Goal: Communication & Community: Participate in discussion

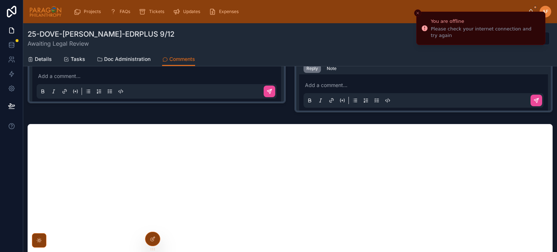
scroll to position [181, 0]
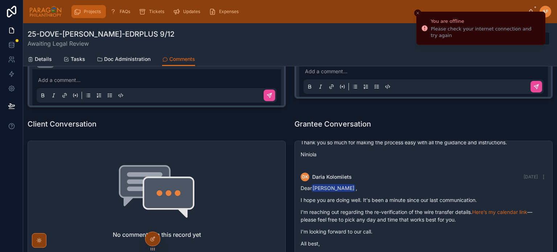
click at [93, 14] on span "Projects" at bounding box center [92, 12] width 17 height 6
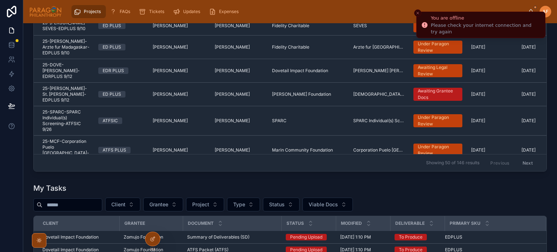
click at [417, 14] on icon "Close toast" at bounding box center [418, 13] width 4 height 4
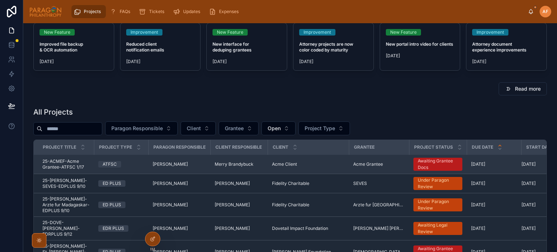
scroll to position [36, 0]
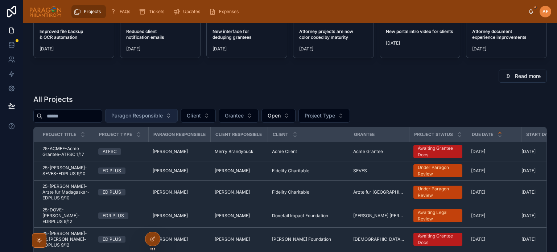
click at [158, 117] on span "Paragon Responsible" at bounding box center [136, 115] width 51 height 7
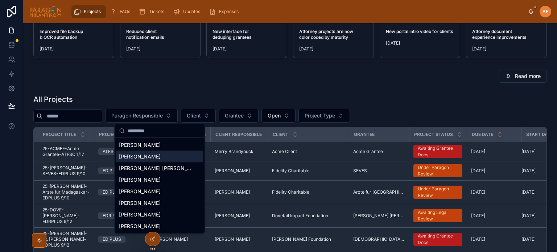
click at [147, 159] on span "[PERSON_NAME]" at bounding box center [140, 156] width 42 height 7
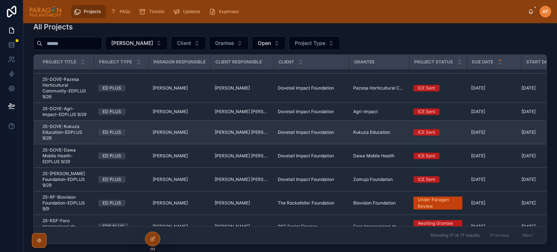
scroll to position [73, 0]
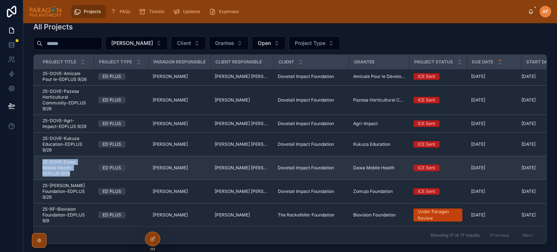
drag, startPoint x: 71, startPoint y: 172, endPoint x: 39, endPoint y: 158, distance: 35.1
click at [39, 158] on td "25-DOVE-Dawa Mobile Health-EDPLUS 9/29 25-DOVE-Dawa Mobile Health-EDPLUS 9/29" at bounding box center [64, 168] width 60 height 24
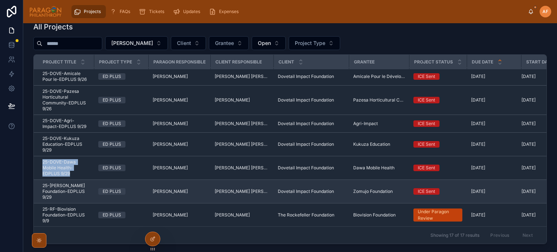
copy span "25-DOVE-Dawa Mobile Health-EDPLUS 9/29"
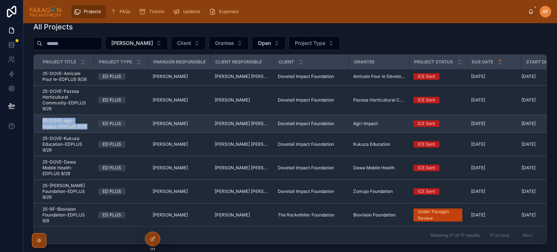
drag, startPoint x: 40, startPoint y: 114, endPoint x: 94, endPoint y: 124, distance: 55.0
click at [94, 124] on tr "25-DOVE-Agri-Impact-EDPLUS 9/29 25-DOVE-Agri-Impact-EDPLUS 9/29 ED PLUS Ash Fro…" at bounding box center [305, 124] width 543 height 18
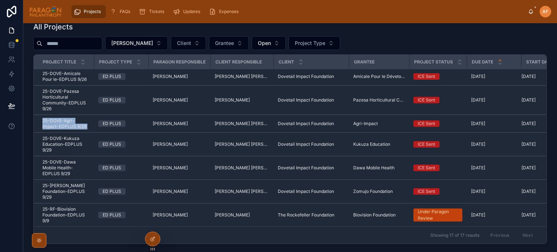
copy div "25-DOVE-Agri-Impact-EDPLUS 9/29 25-DOVE-Agri-Impact-EDPLUS 9/29"
click at [77, 40] on input "text" at bounding box center [71, 43] width 59 height 10
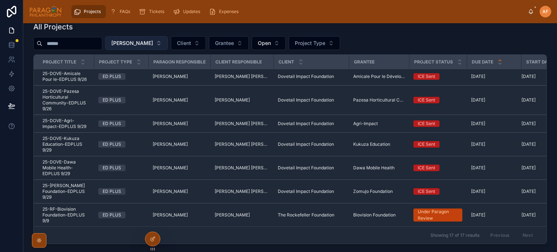
click at [148, 44] on span "[PERSON_NAME]" at bounding box center [132, 43] width 42 height 7
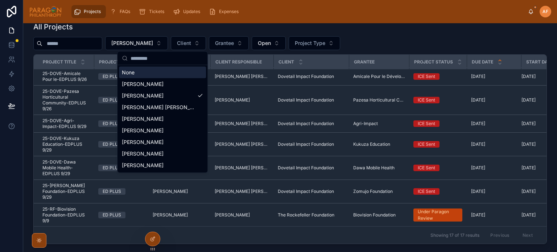
drag, startPoint x: 142, startPoint y: 69, endPoint x: 78, endPoint y: 45, distance: 68.2
click at [141, 69] on div "None" at bounding box center [162, 73] width 87 height 12
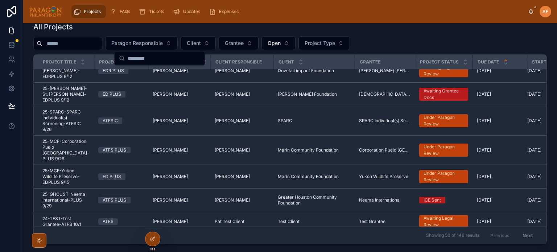
scroll to position [70, 0]
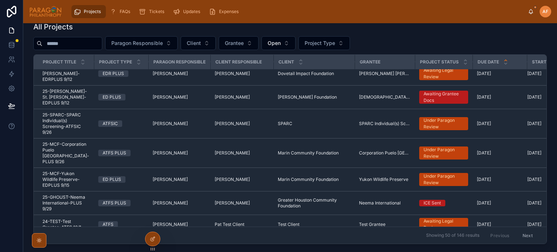
click at [76, 42] on input "text" at bounding box center [71, 43] width 59 height 10
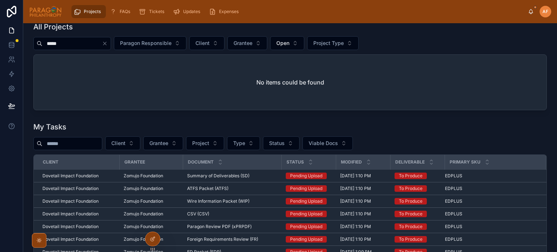
scroll to position [36, 0]
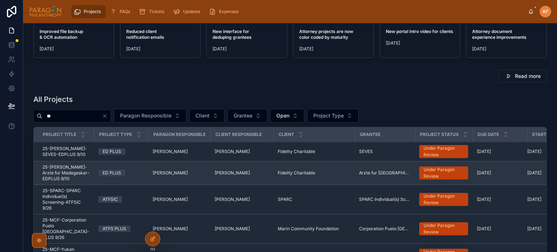
type input "**"
click at [80, 174] on span "25-FIDEL-Arzte fur Madagaskar-EDPLUS 9/10" at bounding box center [65, 172] width 47 height 17
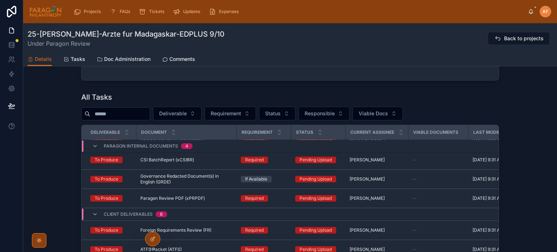
scroll to position [667, 0]
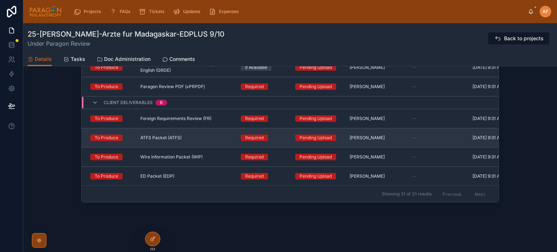
click at [193, 135] on div "ATFS Packet (ATFS) ATFS Packet (ATFS)" at bounding box center [186, 138] width 92 height 6
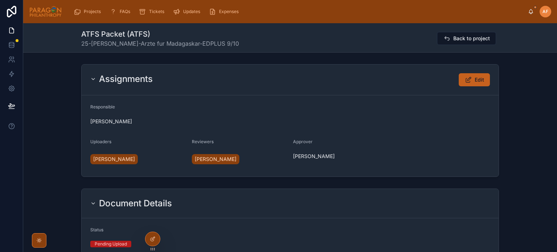
click at [472, 81] on button "Edit" at bounding box center [474, 79] width 31 height 13
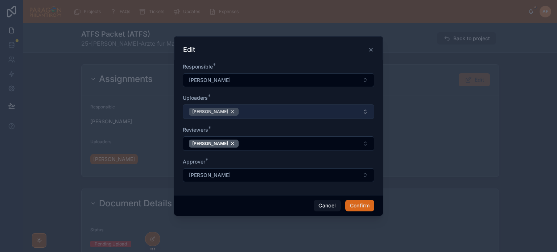
click at [224, 111] on div "Suzanne York" at bounding box center [214, 112] width 50 height 8
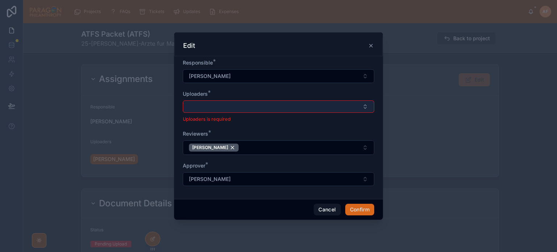
click at [222, 108] on button "Select Button" at bounding box center [278, 106] width 191 height 12
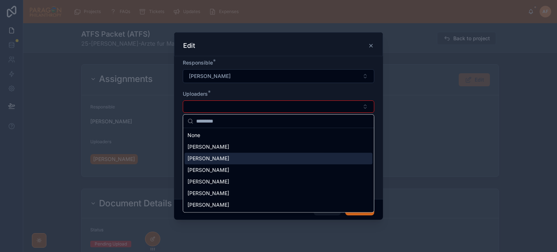
click at [211, 163] on div "[PERSON_NAME]" at bounding box center [279, 159] width 188 height 12
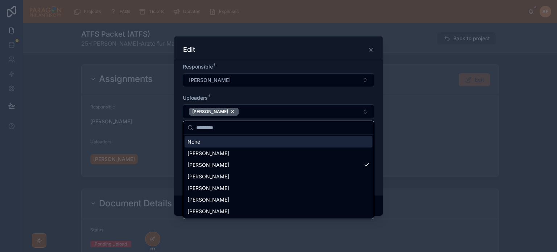
drag, startPoint x: 228, startPoint y: 97, endPoint x: 234, endPoint y: 104, distance: 9.1
click at [228, 96] on div "Uploaders *" at bounding box center [278, 97] width 191 height 7
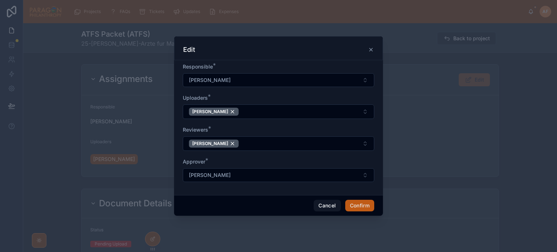
click at [355, 209] on button "Confirm" at bounding box center [359, 206] width 29 height 12
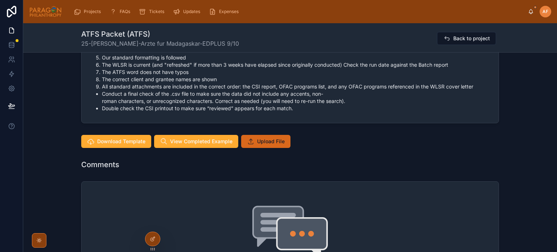
scroll to position [689, 0]
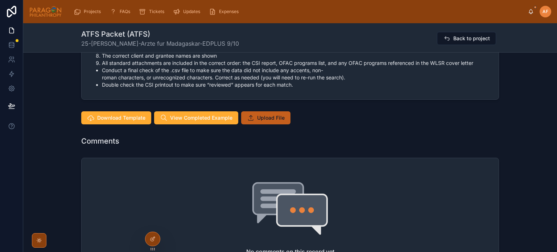
click at [272, 121] on button "Upload File" at bounding box center [265, 117] width 49 height 13
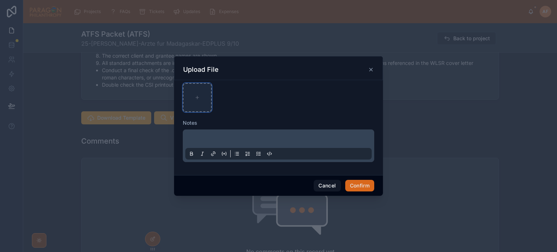
click at [207, 96] on div at bounding box center [197, 97] width 29 height 29
type input "**********"
click at [358, 185] on button "Confirm" at bounding box center [359, 186] width 29 height 12
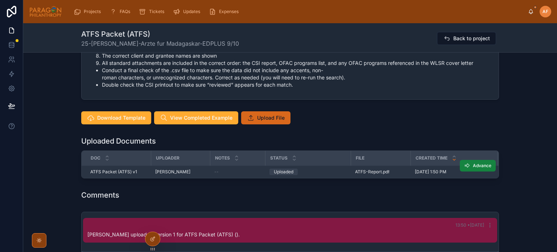
click at [474, 168] on button "Advance" at bounding box center [478, 166] width 36 height 12
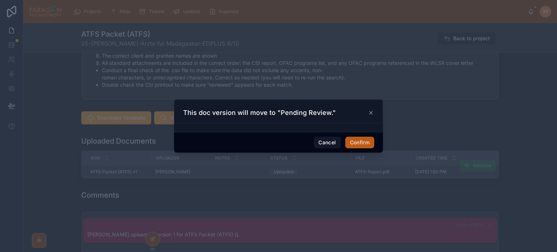
click at [361, 145] on button "Confirm" at bounding box center [359, 143] width 29 height 12
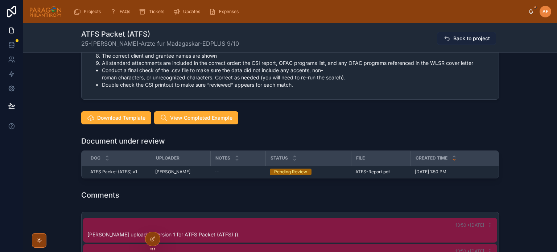
click at [467, 38] on span "Back to project" at bounding box center [471, 38] width 37 height 7
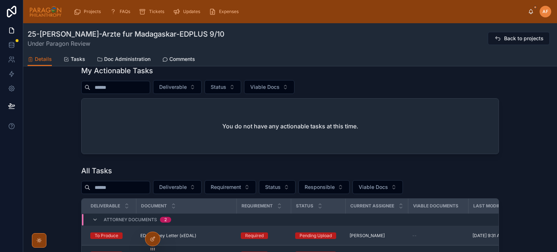
scroll to position [616, 0]
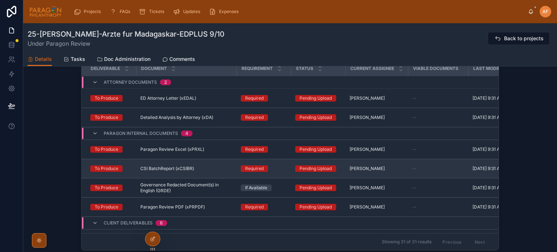
click at [209, 166] on td "CSI BatchReport (xCSIBR) CSI BatchReport (xCSIBR)" at bounding box center [186, 168] width 100 height 19
click at [199, 170] on div "CSI BatchReport (xCSIBR) CSI BatchReport (xCSIBR)" at bounding box center [186, 169] width 92 height 6
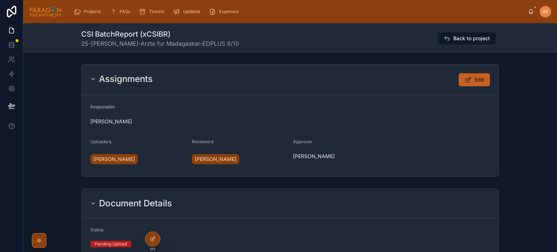
click at [472, 81] on button "Edit" at bounding box center [474, 79] width 31 height 13
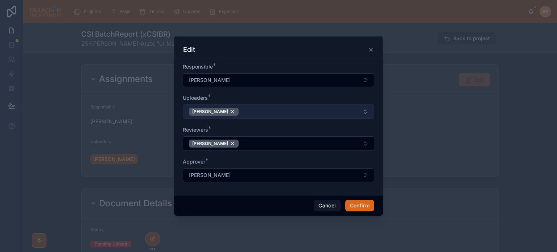
click at [226, 111] on div "Suzanne York" at bounding box center [214, 112] width 50 height 8
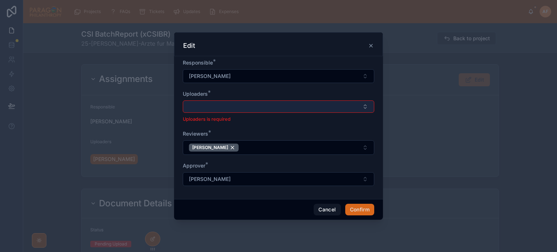
click at [228, 108] on button "Select Button" at bounding box center [278, 106] width 191 height 12
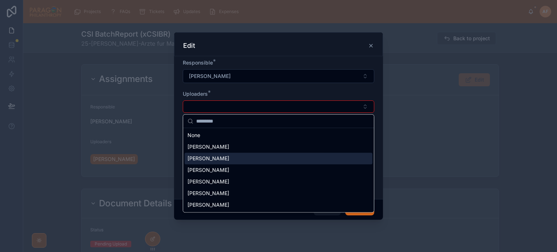
click at [229, 160] on span "[PERSON_NAME]" at bounding box center [208, 158] width 42 height 7
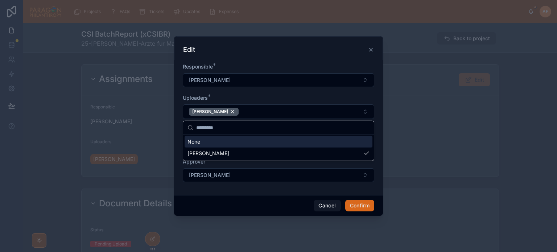
click at [271, 97] on div "Uploaders *" at bounding box center [278, 97] width 191 height 7
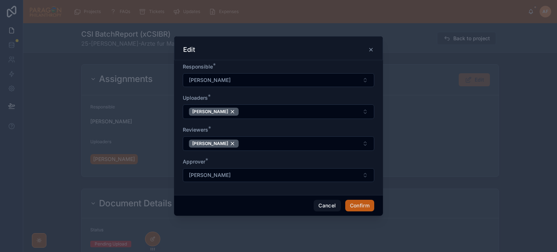
click at [357, 204] on button "Confirm" at bounding box center [359, 206] width 29 height 12
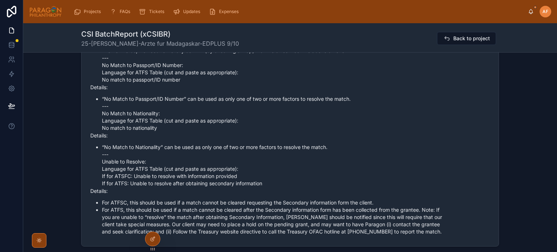
scroll to position [1088, 0]
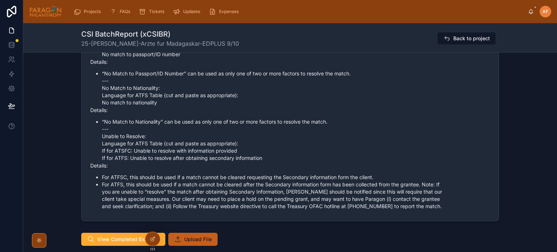
click at [209, 236] on span "Upload File" at bounding box center [198, 239] width 28 height 7
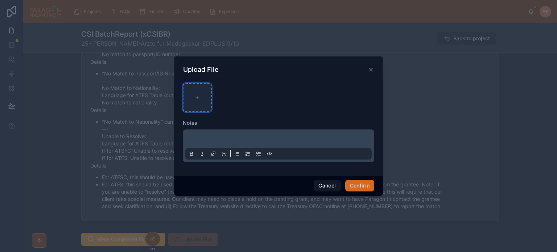
click at [200, 104] on div at bounding box center [197, 97] width 29 height 29
type input "**********"
click at [355, 185] on button "Confirm" at bounding box center [359, 186] width 29 height 12
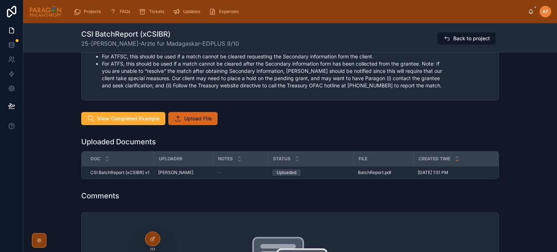
scroll to position [1306, 0]
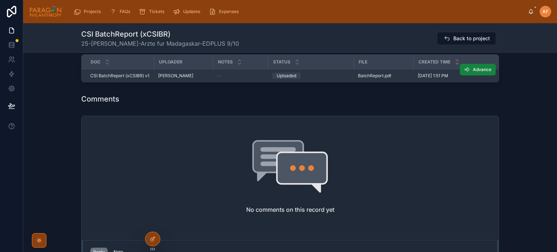
click at [464, 67] on icon at bounding box center [467, 70] width 6 height 6
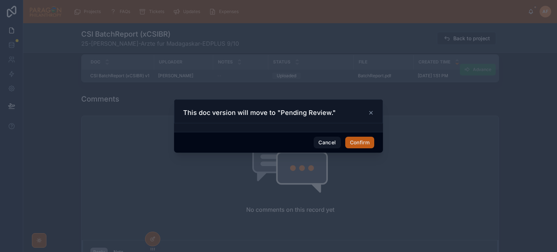
click at [360, 144] on button "Confirm" at bounding box center [359, 143] width 29 height 12
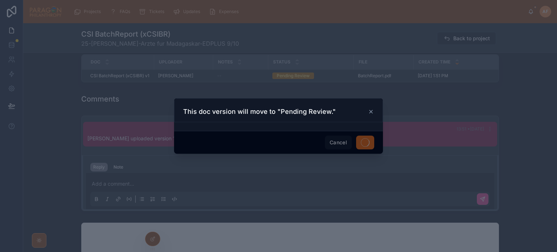
click at [457, 37] on div at bounding box center [278, 126] width 557 height 252
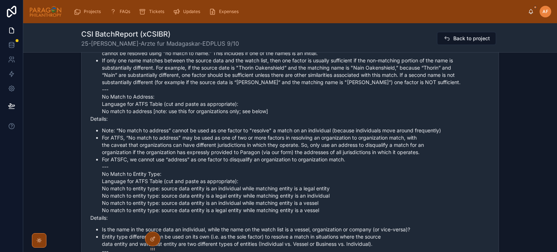
scroll to position [472, 0]
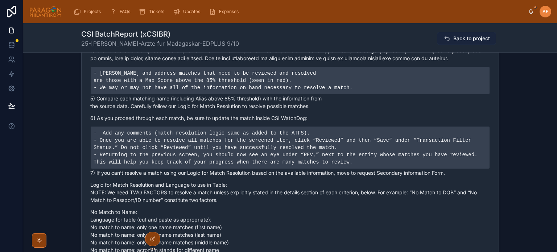
click at [456, 33] on button "Back to project" at bounding box center [466, 38] width 59 height 13
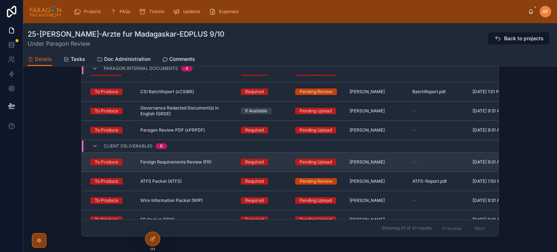
scroll to position [73, 0]
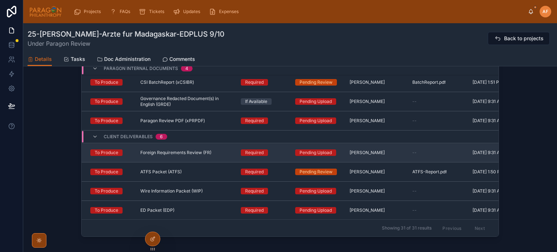
click at [199, 156] on span "Foreign Requirements Review (FR)" at bounding box center [175, 153] width 71 height 6
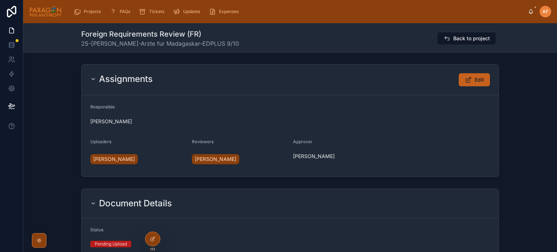
click at [462, 77] on button "Edit" at bounding box center [474, 79] width 31 height 13
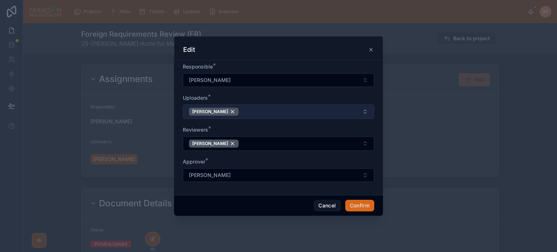
click at [225, 111] on div "Suzanne York" at bounding box center [214, 112] width 50 height 8
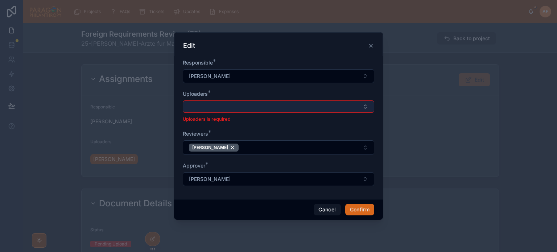
click at [223, 104] on button "Select Button" at bounding box center [278, 106] width 191 height 12
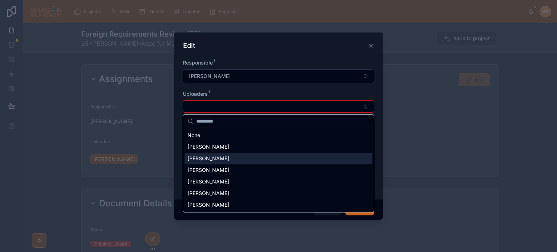
click at [229, 158] on span "[PERSON_NAME]" at bounding box center [208, 158] width 42 height 7
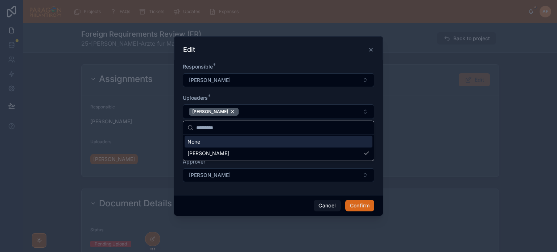
click at [244, 100] on div "Uploaders *" at bounding box center [278, 97] width 191 height 7
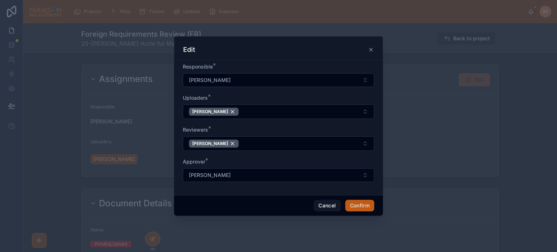
click at [365, 204] on button "Confirm" at bounding box center [359, 206] width 29 height 12
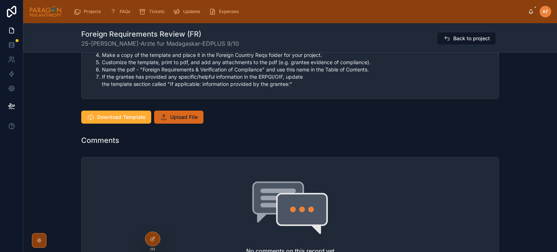
scroll to position [471, 0]
click at [183, 120] on button "Upload File" at bounding box center [178, 116] width 49 height 13
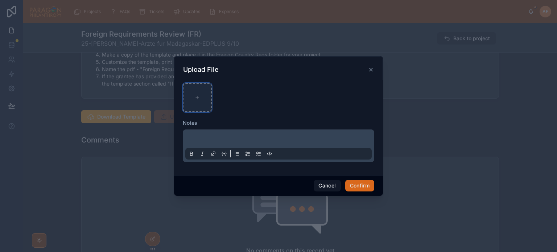
click at [200, 103] on div at bounding box center [197, 97] width 29 height 29
type input "**********"
click at [359, 183] on button "Confirm" at bounding box center [359, 186] width 29 height 12
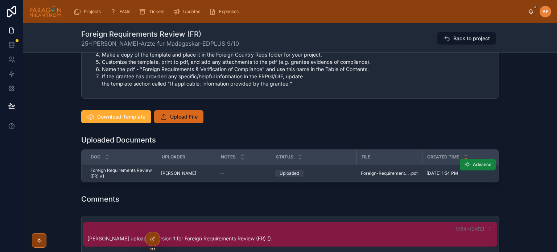
click at [470, 166] on button "Advance" at bounding box center [478, 165] width 36 height 12
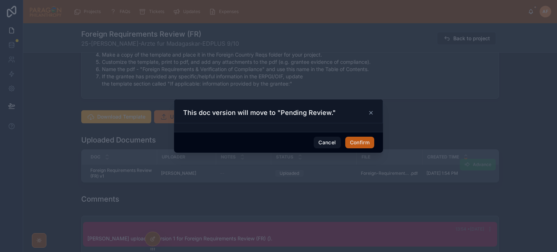
click at [359, 144] on button "Confirm" at bounding box center [359, 143] width 29 height 12
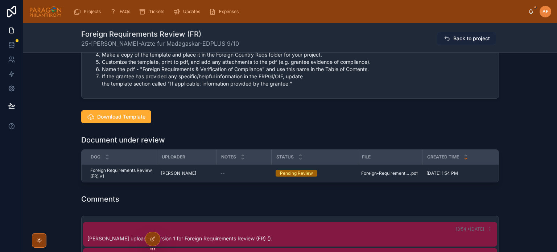
click at [467, 41] on span "Back to project" at bounding box center [471, 38] width 37 height 7
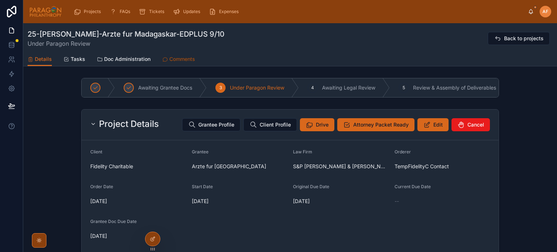
click at [180, 59] on span "Comments" at bounding box center [182, 58] width 26 height 7
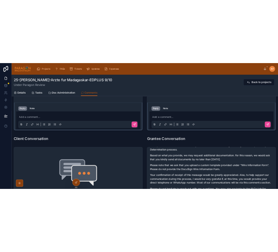
scroll to position [109, 0]
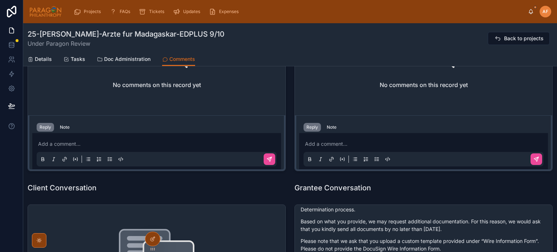
click at [89, 140] on p at bounding box center [158, 143] width 240 height 7
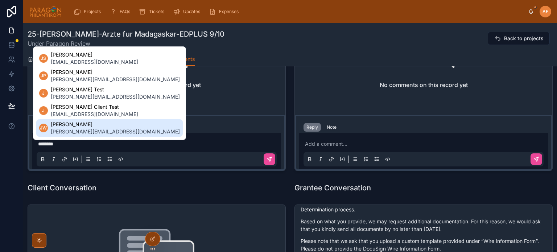
click at [79, 132] on span "jessica@paragonphilanthropy.com" at bounding box center [115, 131] width 129 height 7
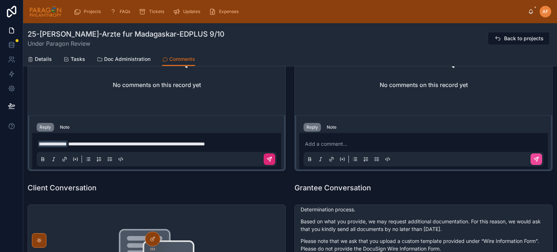
click at [267, 159] on icon at bounding box center [269, 159] width 4 height 4
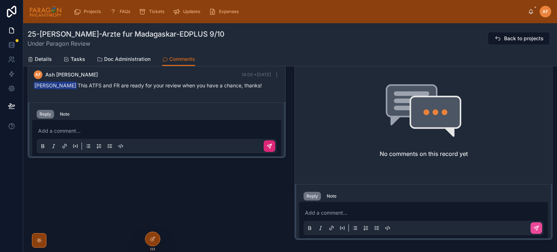
scroll to position [0, 0]
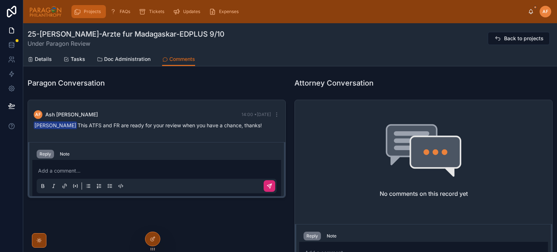
click at [91, 11] on span "Projects" at bounding box center [92, 12] width 17 height 6
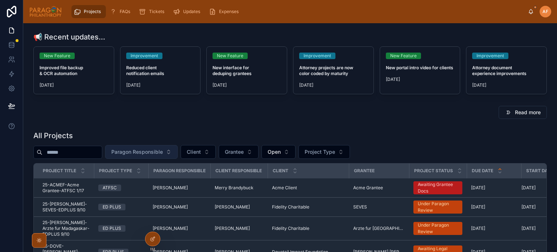
click at [163, 151] on span "Paragon Responsible" at bounding box center [136, 151] width 51 height 7
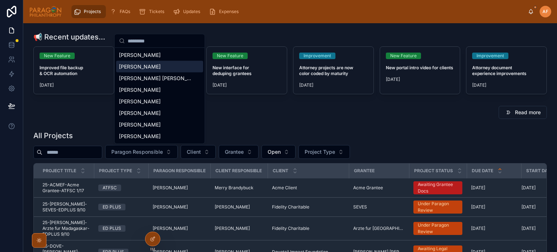
click at [140, 68] on span "[PERSON_NAME]" at bounding box center [140, 66] width 42 height 7
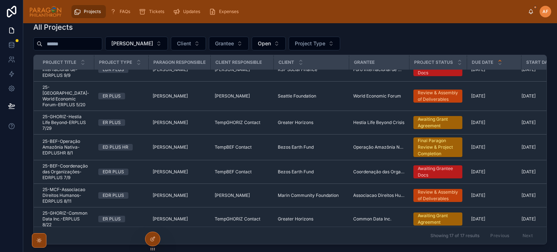
scroll to position [109, 0]
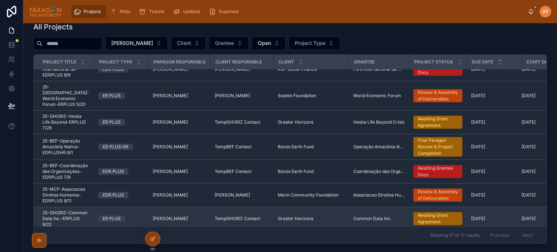
click at [81, 215] on span "25-GHORIZ-Common Data Inc.-ERPLUS 8/22" at bounding box center [65, 218] width 47 height 17
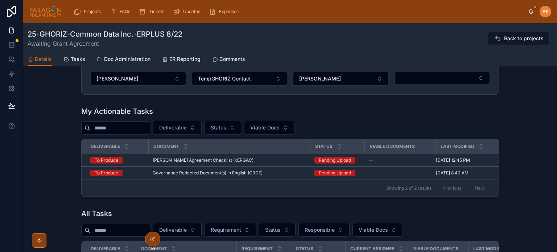
scroll to position [471, 0]
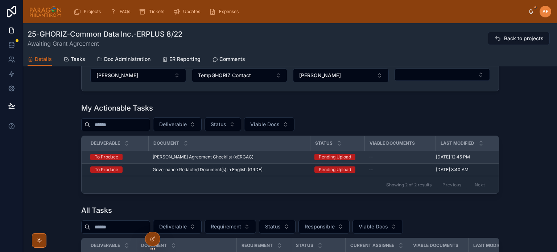
click at [190, 157] on span "ER Grant Agreement Checklist (xERGAC)" at bounding box center [203, 157] width 101 height 6
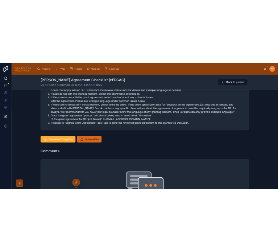
scroll to position [399, 0]
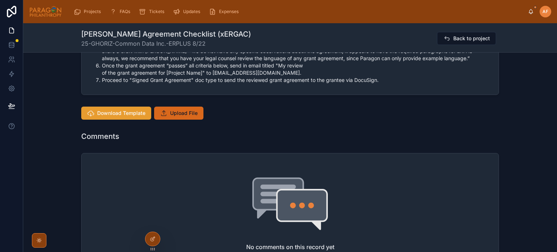
click at [108, 115] on span "Download Template" at bounding box center [121, 113] width 48 height 7
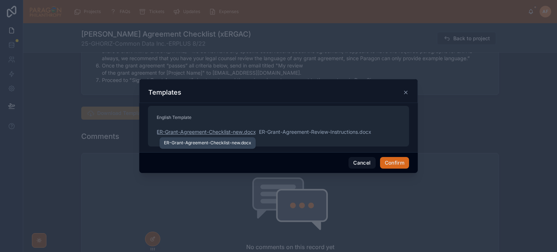
click at [199, 133] on span "ER-Grant-Agreement-Checklist-new" at bounding box center [200, 131] width 86 height 7
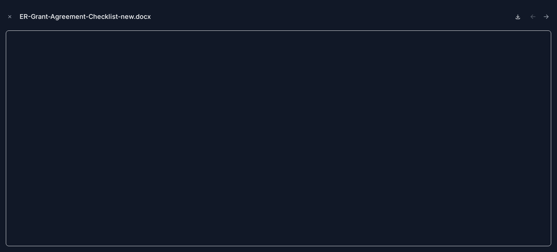
click at [517, 18] on icon at bounding box center [518, 17] width 6 height 6
click at [372, 12] on div "ER-Grant-Agreement-Checklist-new.docx" at bounding box center [278, 17] width 545 height 22
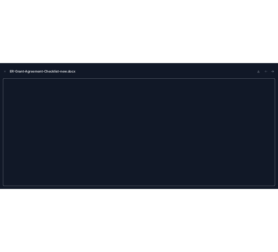
scroll to position [434, 0]
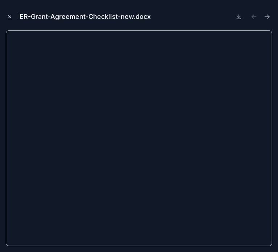
click at [11, 18] on icon "Close modal" at bounding box center [9, 16] width 5 height 5
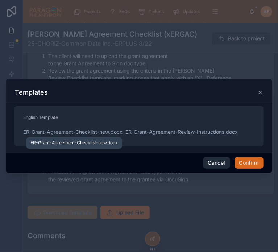
click at [217, 165] on button "Cancel" at bounding box center [216, 163] width 27 height 12
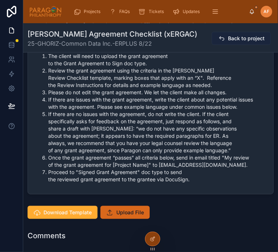
click at [228, 38] on span "Back to project" at bounding box center [246, 38] width 37 height 7
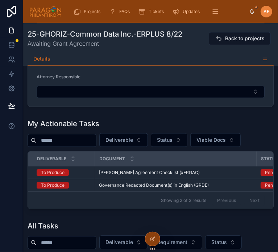
scroll to position [124, 0]
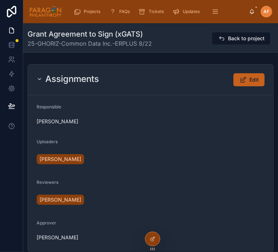
click at [242, 78] on icon at bounding box center [243, 79] width 8 height 7
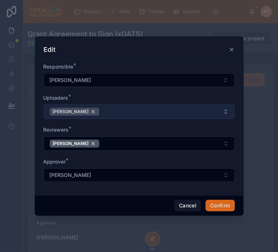
click at [98, 113] on div "Brandon Silverman" at bounding box center [75, 112] width 50 height 8
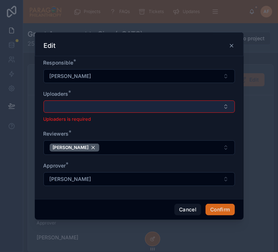
click at [94, 108] on button "Select Button" at bounding box center [139, 106] width 191 height 12
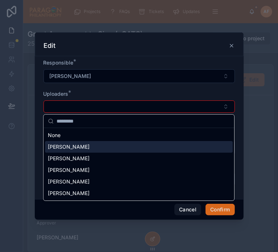
click at [73, 146] on span "[PERSON_NAME]" at bounding box center [69, 146] width 42 height 7
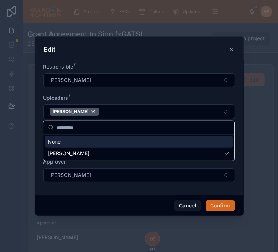
click at [153, 92] on form "Responsible * Ash Froelich-MacMillan Uploaders * Ash Froelich-MacMillan Reviewe…" at bounding box center [139, 126] width 191 height 126
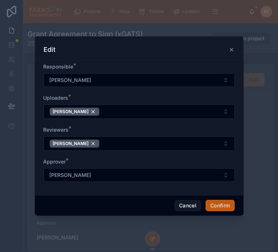
click at [231, 203] on button "Confirm" at bounding box center [220, 206] width 29 height 12
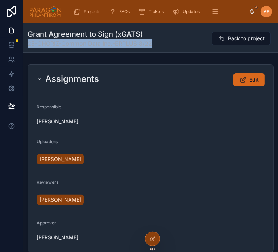
drag, startPoint x: 158, startPoint y: 46, endPoint x: 27, endPoint y: 48, distance: 131.3
click at [27, 48] on div "Grant Agreement to Sign (xGATS) 25-GHORIZ-Common Data Inc.-ERPLUS 8/22 Back to …" at bounding box center [150, 37] width 255 height 29
copy span "25-GHORIZ-Common Data Inc.-ERPLUS 8/22"
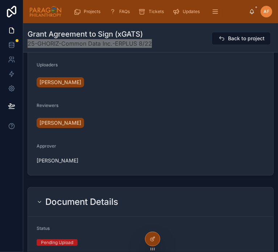
scroll to position [73, 0]
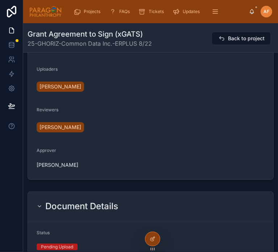
click at [185, 192] on div "Document Details" at bounding box center [151, 206] width 246 height 29
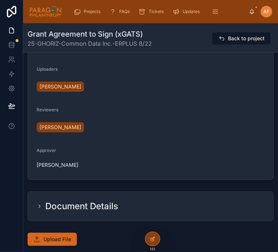
scroll to position [218, 0]
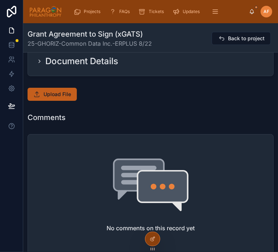
click at [49, 88] on button "Upload File" at bounding box center [52, 94] width 49 height 13
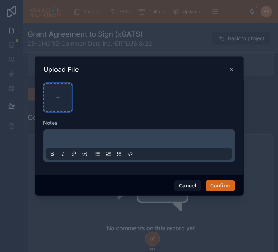
click at [58, 104] on div at bounding box center [58, 97] width 29 height 29
type input "**********"
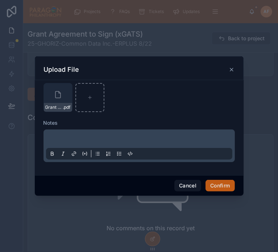
click at [219, 187] on button "Confirm" at bounding box center [220, 186] width 29 height 12
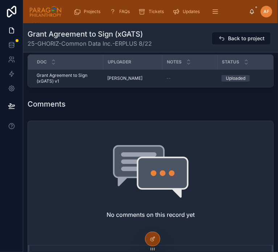
scroll to position [181, 0]
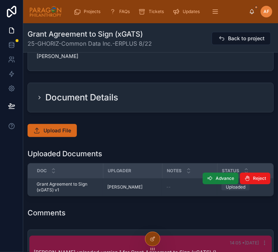
click at [209, 173] on button "Advance" at bounding box center [221, 179] width 36 height 12
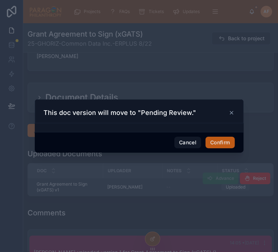
click at [215, 145] on button "Confirm" at bounding box center [220, 143] width 29 height 12
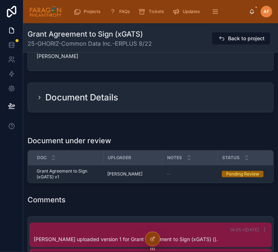
click at [200, 136] on div "Document under review" at bounding box center [151, 141] width 246 height 10
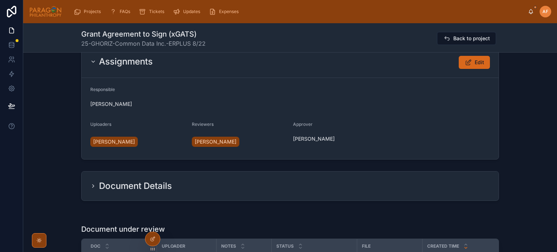
scroll to position [0, 0]
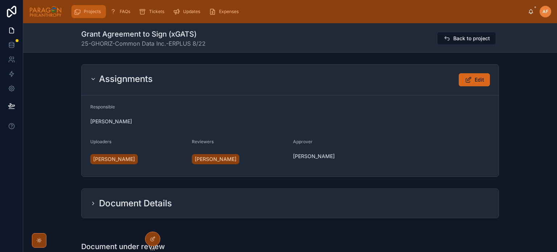
click at [83, 9] on div "Projects" at bounding box center [89, 12] width 30 height 12
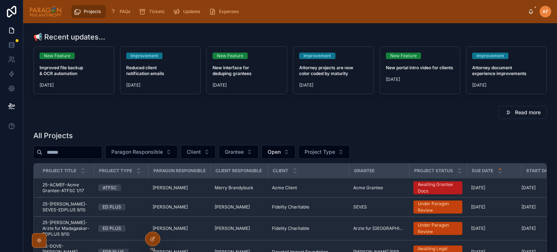
click at [97, 152] on input "text" at bounding box center [71, 152] width 59 height 10
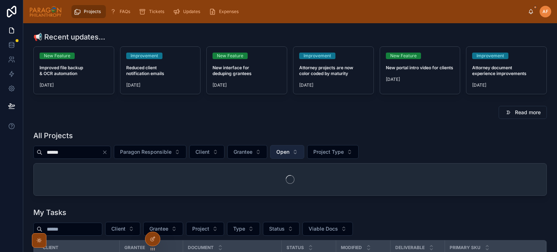
type input "******"
click at [289, 148] on span "Open" at bounding box center [282, 151] width 13 height 7
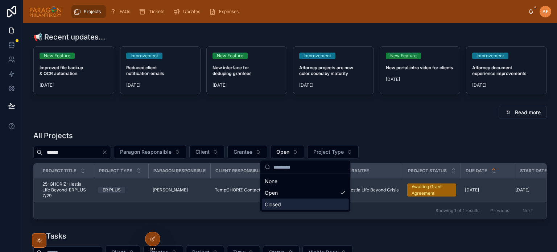
click at [96, 182] on td "ER PLUS" at bounding box center [121, 190] width 54 height 24
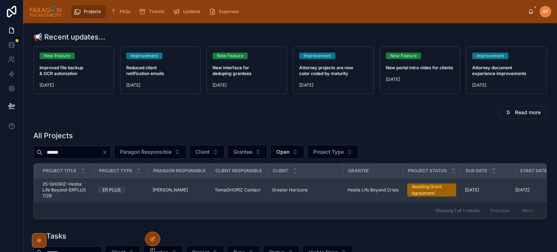
click at [94, 184] on td "ER PLUS" at bounding box center [121, 190] width 54 height 24
click at [91, 189] on td "25-GHORIZ-Hestia Life Beyond-ERPLUS 7/29 25-GHORIZ-Hestia Life Beyond-ERPLUS 7/…" at bounding box center [64, 190] width 60 height 24
click at [90, 191] on td "25-GHORIZ-Hestia Life Beyond-ERPLUS 7/29 25-GHORIZ-Hestia Life Beyond-ERPLUS 7/…" at bounding box center [64, 190] width 60 height 24
click at [135, 190] on div "ER PLUS" at bounding box center [121, 190] width 46 height 7
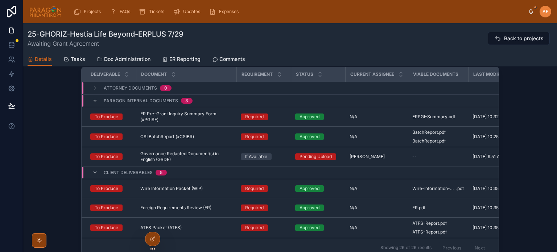
scroll to position [73, 0]
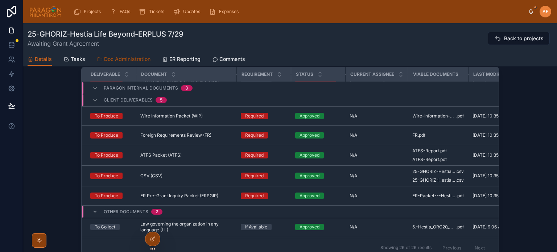
click at [122, 59] on span "Doc Administration" at bounding box center [127, 58] width 46 height 7
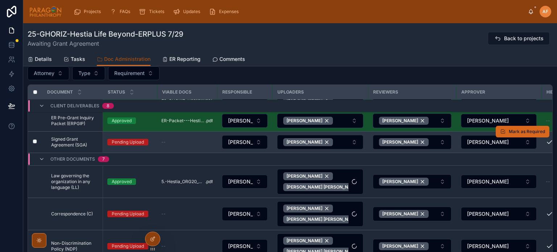
scroll to position [372, 0]
click at [70, 140] on span "Signed Grant Agreement (SGA)" at bounding box center [74, 143] width 47 height 12
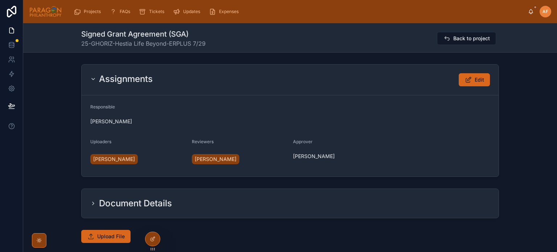
scroll to position [109, 0]
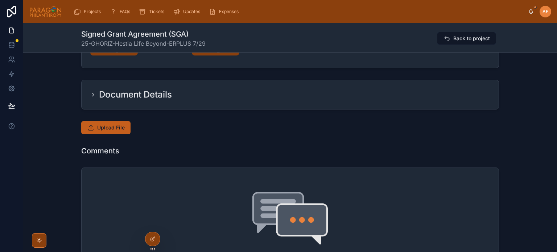
click at [112, 128] on span "Upload File" at bounding box center [111, 127] width 28 height 7
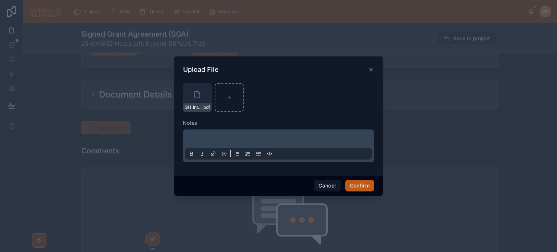
click at [367, 186] on button "Confirm" at bounding box center [359, 186] width 29 height 12
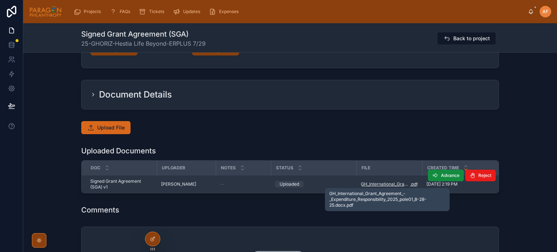
click at [387, 186] on span "GH_International_Grant_Agreement_-_Expenditure_Responsibility_2025_pole01_8-28-…" at bounding box center [385, 184] width 49 height 6
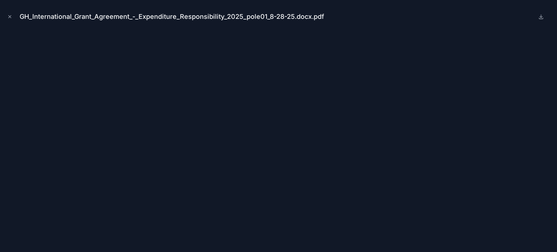
click at [11, 14] on button "Close modal" at bounding box center [10, 17] width 8 height 8
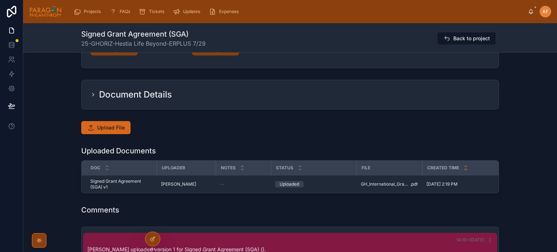
click at [442, 172] on div "Created Time" at bounding box center [466, 168] width 86 height 14
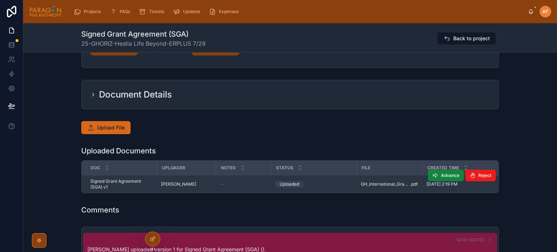
click at [444, 175] on span "Advance" at bounding box center [450, 176] width 18 height 6
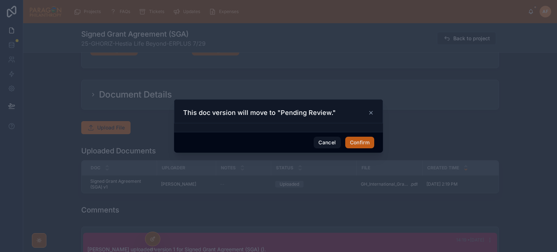
click at [362, 139] on button "Confirm" at bounding box center [359, 143] width 29 height 12
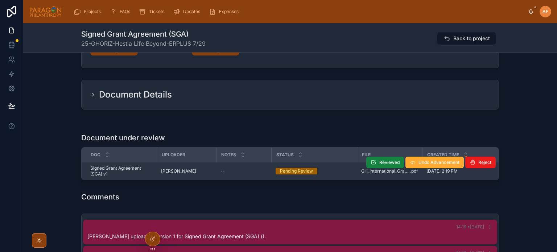
click at [388, 160] on span "Reviewed" at bounding box center [389, 163] width 20 height 6
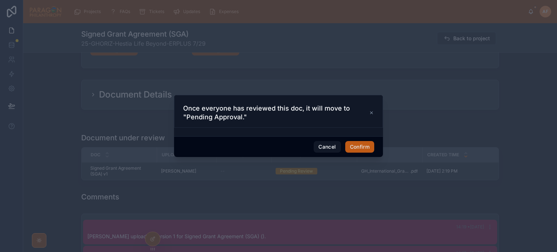
click at [362, 143] on button "Confirm" at bounding box center [359, 147] width 29 height 12
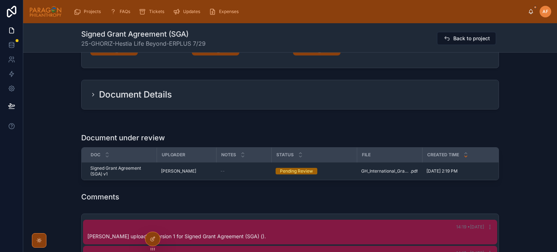
click at [402, 202] on div "Comments" at bounding box center [290, 197] width 418 height 10
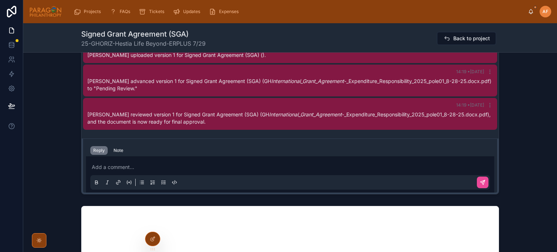
scroll to position [109, 0]
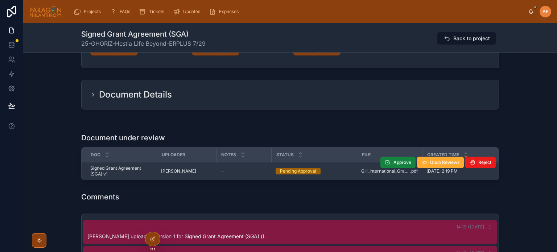
click at [395, 162] on span "Approve" at bounding box center [402, 163] width 18 height 6
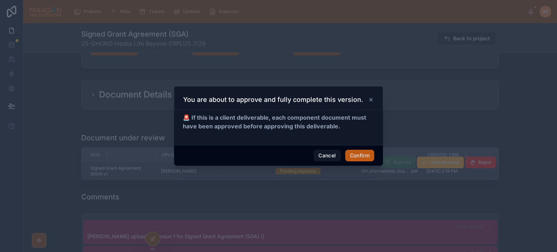
click at [359, 154] on button "Confirm" at bounding box center [359, 156] width 29 height 12
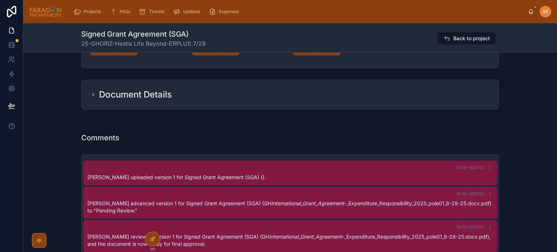
drag, startPoint x: 370, startPoint y: 153, endPoint x: 357, endPoint y: 119, distance: 37.2
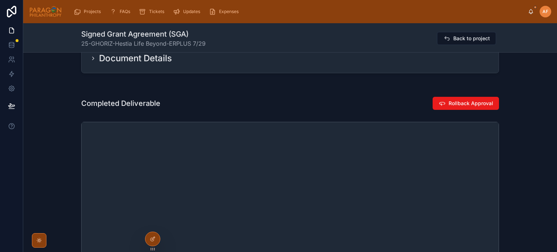
scroll to position [0, 0]
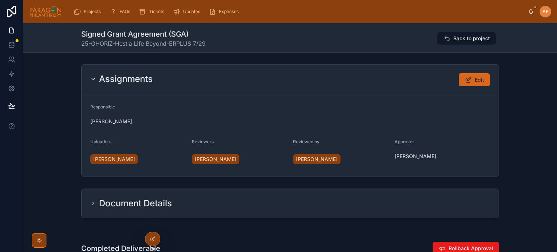
click at [448, 29] on div "Signed Grant Agreement (SGA) 25-GHORIZ-Hestia Life Beyond-ERPLUS 7/29 Back to p…" at bounding box center [290, 38] width 418 height 19
click at [456, 39] on span "Back to project" at bounding box center [471, 38] width 37 height 7
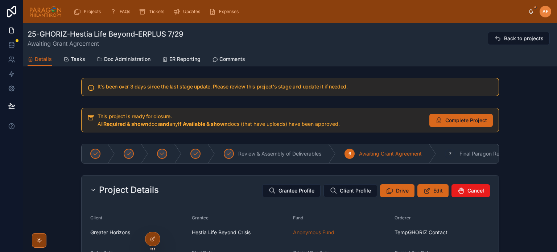
click at [35, 144] on div "Review & Assembly of Deliverables 6 Awaiting Grant Agreement 7 Final Paragon Re…" at bounding box center [290, 153] width 534 height 25
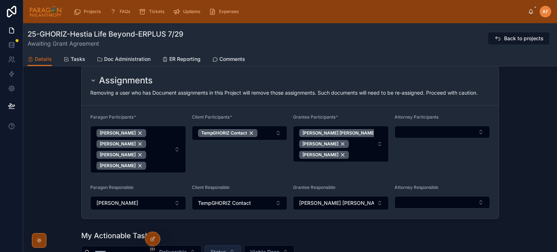
scroll to position [471, 0]
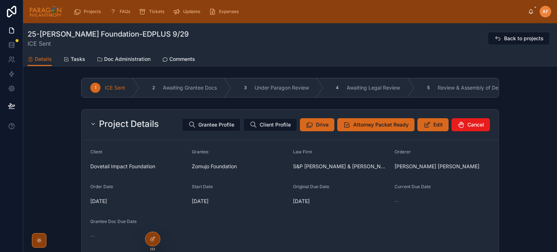
copy h1 "25-DOVE-Zomujo Foundation-EDPLUS 9/29"
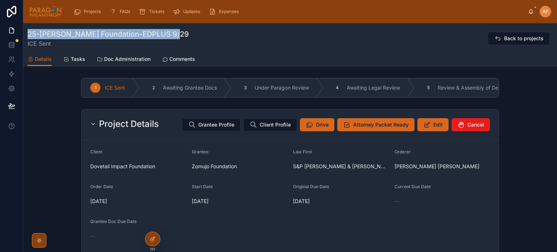
drag, startPoint x: 182, startPoint y: 37, endPoint x: 32, endPoint y: 12, distance: 152.2
click at [32, 12] on div "Projects FAQs Tickets Updates Expenses AF Ash Froelich-MacMillan 25-DOVE-Zomujo…" at bounding box center [290, 126] width 534 height 252
copy div "Projects FAQs Tickets Updates Expenses AF Ash Froelich-MacMillan 25-DOVE-Zomujo…"
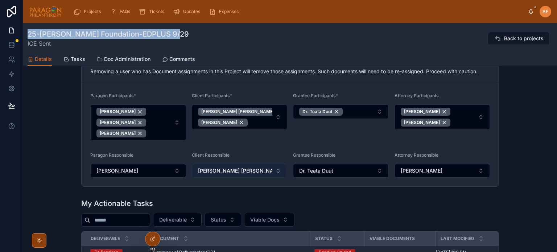
scroll to position [326, 0]
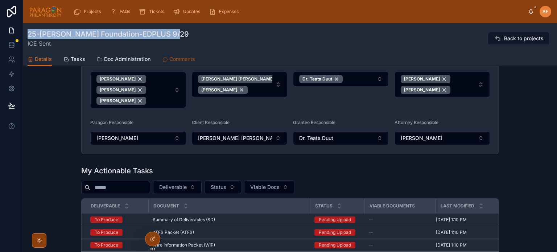
click at [180, 57] on span "Comments" at bounding box center [182, 58] width 26 height 7
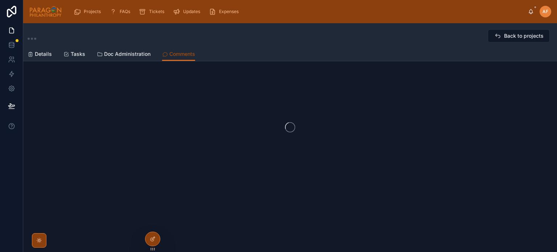
click at [176, 53] on span "Comments" at bounding box center [182, 53] width 26 height 7
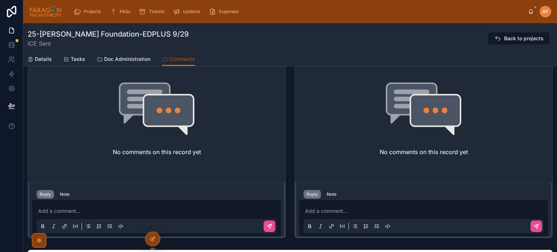
scroll to position [363, 0]
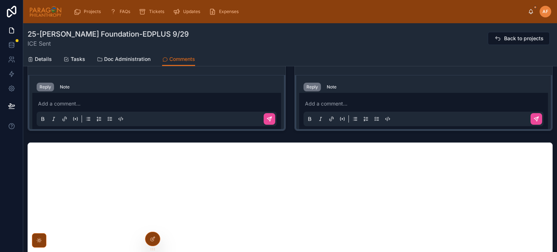
click at [320, 102] on p at bounding box center [425, 103] width 240 height 7
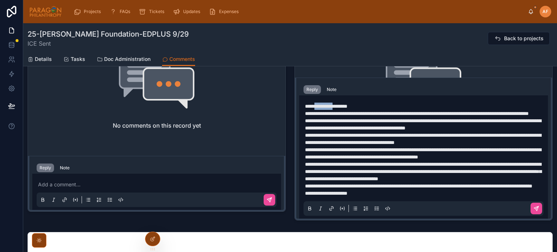
scroll to position [0, 0]
drag, startPoint x: 316, startPoint y: 99, endPoint x: 358, endPoint y: 99, distance: 42.1
click at [358, 103] on p "**********" at bounding box center [425, 106] width 240 height 7
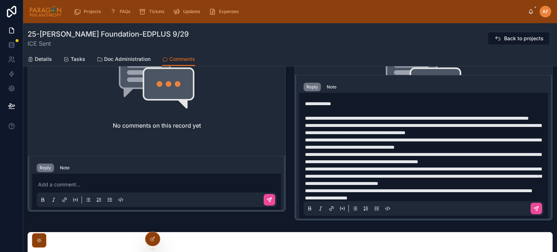
click at [412, 122] on p "**********" at bounding box center [425, 118] width 240 height 7
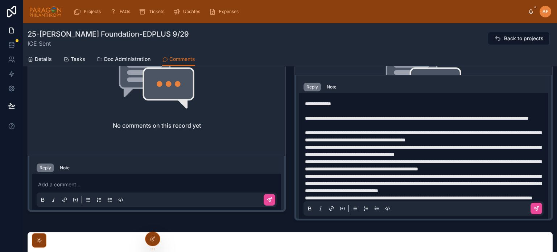
click at [502, 156] on span "**********" at bounding box center [423, 151] width 236 height 12
click at [422, 152] on span "**********" at bounding box center [423, 151] width 236 height 12
drag, startPoint x: 523, startPoint y: 145, endPoint x: 438, endPoint y: 145, distance: 85.2
click at [435, 144] on p "**********" at bounding box center [425, 136] width 240 height 15
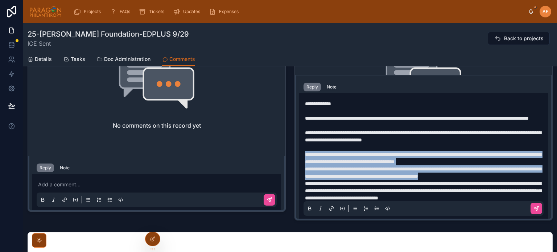
drag, startPoint x: 333, startPoint y: 193, endPoint x: 293, endPoint y: 161, distance: 50.1
click at [295, 162] on div "**********" at bounding box center [423, 147] width 257 height 145
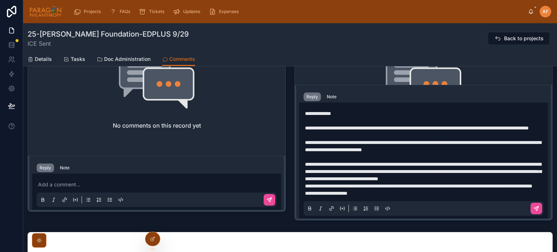
click at [356, 182] on p "**********" at bounding box center [425, 172] width 240 height 22
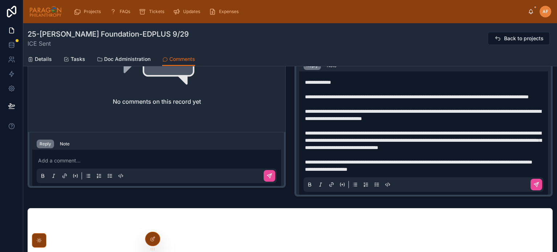
scroll to position [318, 0]
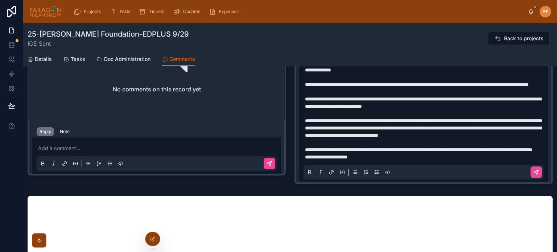
click at [388, 150] on p "**********" at bounding box center [425, 149] width 240 height 7
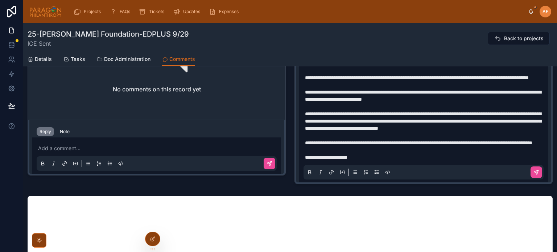
scroll to position [26, 0]
click at [384, 161] on div "**********" at bounding box center [424, 117] width 240 height 125
click at [380, 155] on p "**********" at bounding box center [425, 157] width 240 height 7
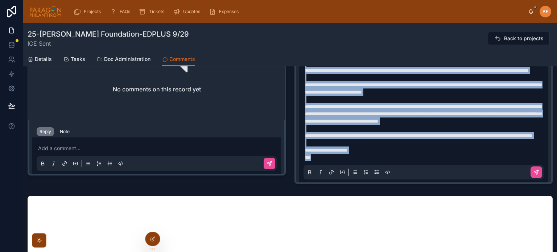
scroll to position [0, 0]
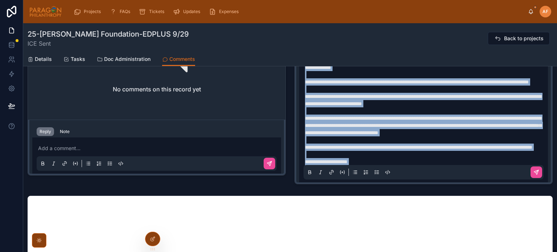
drag, startPoint x: 316, startPoint y: 156, endPoint x: 299, endPoint y: 66, distance: 90.7
click at [300, 67] on div "**********" at bounding box center [423, 120] width 249 height 126
copy div "**********"
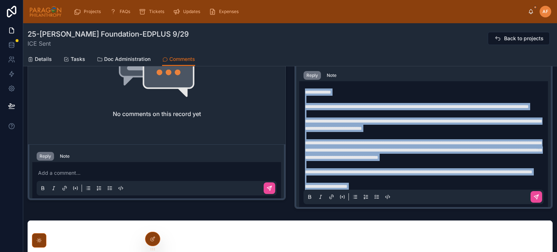
scroll to position [282, 0]
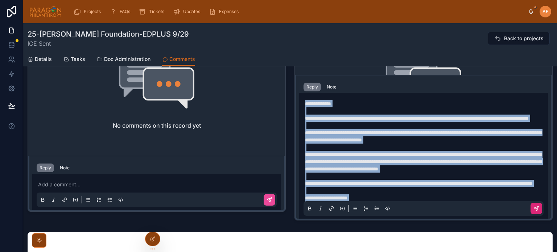
click at [531, 211] on button at bounding box center [537, 209] width 12 height 12
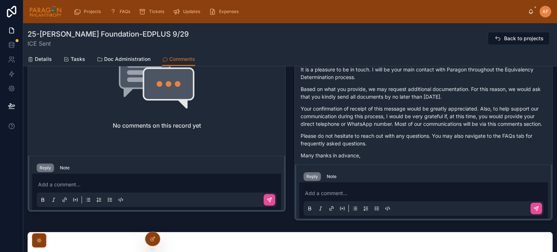
scroll to position [28, 0]
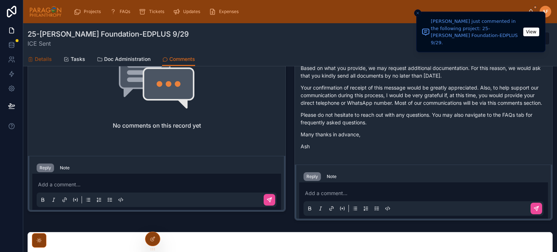
click at [34, 59] on div "Details" at bounding box center [40, 58] width 24 height 7
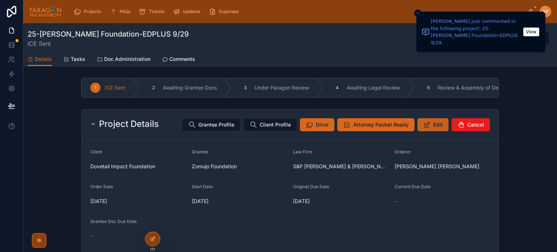
click at [430, 128] on button "Edit" at bounding box center [432, 124] width 31 height 13
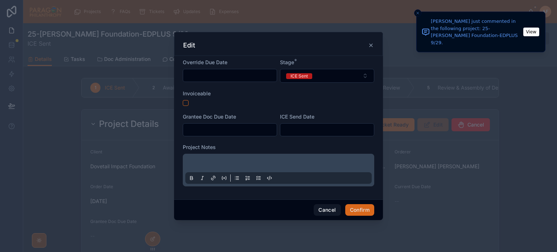
click at [201, 125] on input "text" at bounding box center [230, 130] width 94 height 10
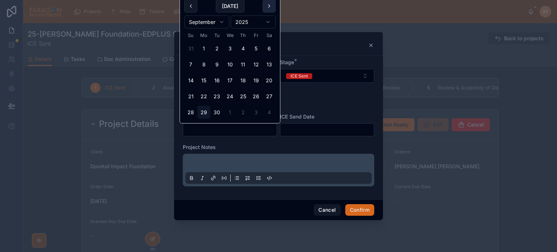
click at [268, 12] on button at bounding box center [269, 6] width 13 height 13
click at [257, 62] on button "10" at bounding box center [256, 64] width 13 height 13
type input "**********"
click at [291, 127] on input "text" at bounding box center [327, 130] width 94 height 10
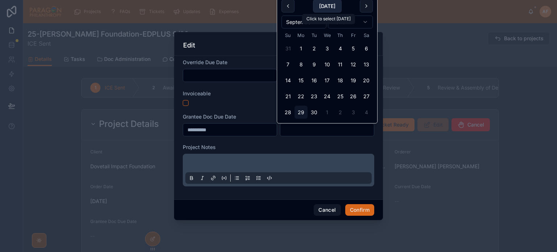
click at [326, 6] on button "[DATE]" at bounding box center [327, 6] width 29 height 13
type input "*********"
click at [300, 112] on button "29" at bounding box center [300, 112] width 13 height 13
click at [246, 156] on div at bounding box center [278, 170] width 191 height 33
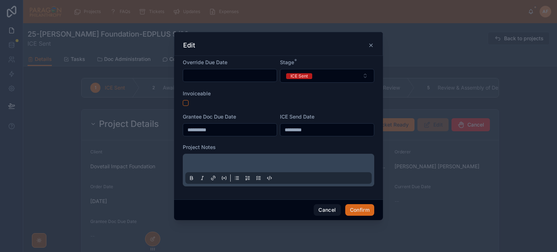
click at [247, 160] on div at bounding box center [278, 170] width 186 height 28
click at [237, 160] on div at bounding box center [278, 170] width 186 height 28
click at [224, 167] on p at bounding box center [280, 164] width 186 height 7
click at [352, 207] on button "Confirm" at bounding box center [359, 210] width 29 height 12
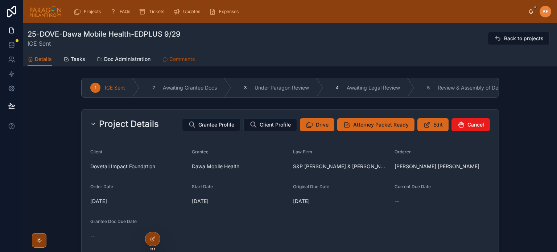
click at [178, 57] on span "Comments" at bounding box center [182, 58] width 26 height 7
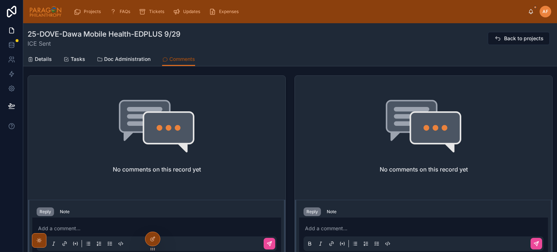
scroll to position [290, 0]
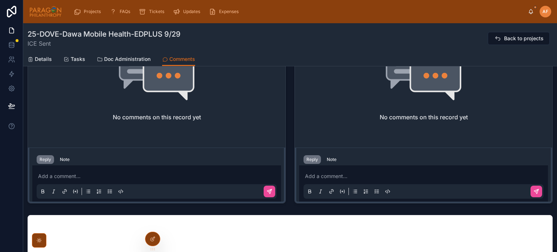
click at [331, 175] on p at bounding box center [425, 176] width 240 height 7
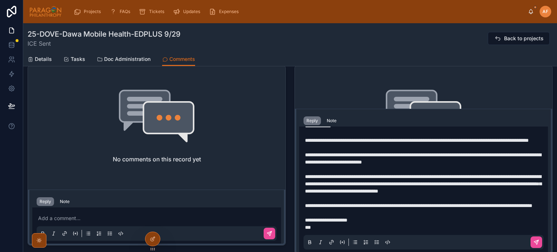
scroll to position [0, 0]
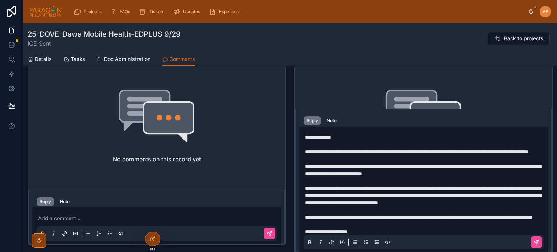
click at [346, 145] on p at bounding box center [425, 144] width 240 height 7
click at [344, 138] on p "**********" at bounding box center [425, 137] width 240 height 7
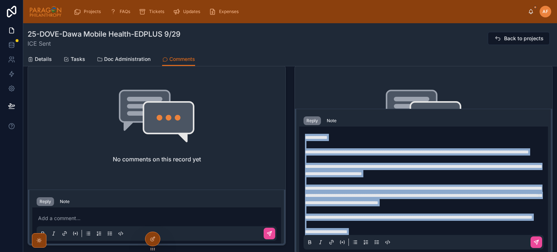
copy div "**********"
click at [355, 162] on p at bounding box center [425, 159] width 240 height 7
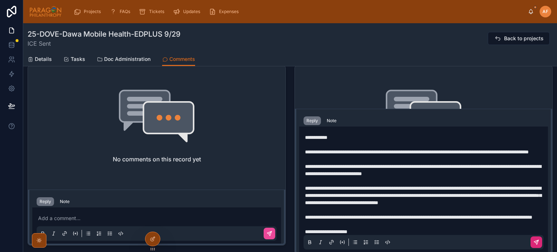
click at [533, 243] on icon at bounding box center [536, 242] width 6 height 6
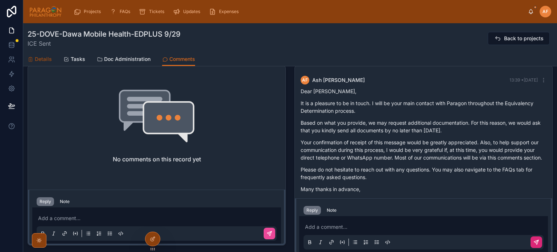
scroll to position [28, 0]
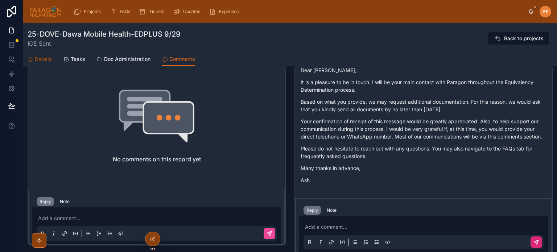
click at [38, 58] on span "Details" at bounding box center [43, 58] width 17 height 7
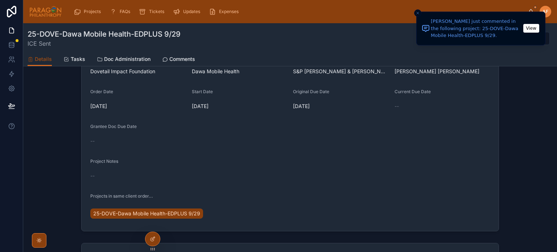
scroll to position [30, 0]
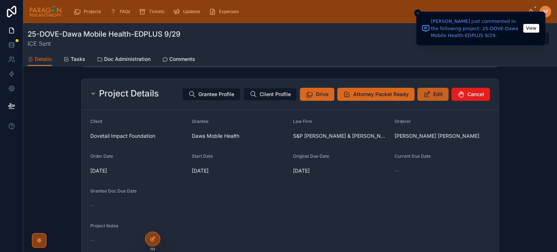
click at [438, 101] on button "Edit" at bounding box center [432, 94] width 31 height 13
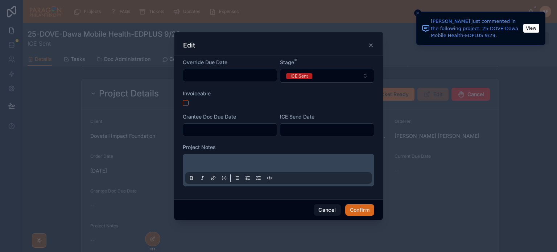
click at [208, 128] on input "text" at bounding box center [230, 130] width 94 height 10
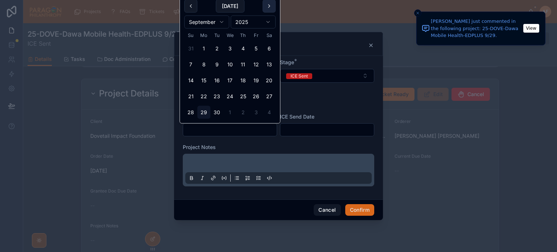
click at [265, 4] on button at bounding box center [269, 6] width 13 height 13
click at [253, 62] on button "10" at bounding box center [256, 64] width 13 height 13
type input "**********"
click at [303, 131] on input "text" at bounding box center [327, 130] width 94 height 10
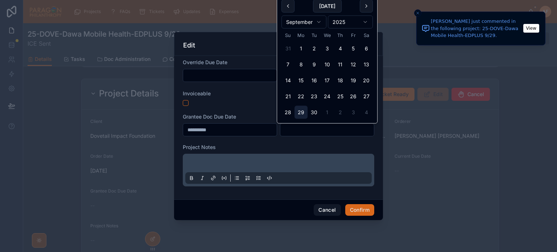
click at [302, 111] on button "29" at bounding box center [300, 112] width 13 height 13
type input "*********"
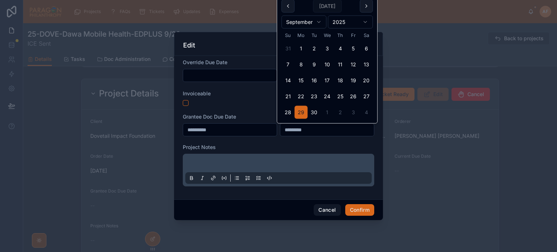
click at [231, 167] on p at bounding box center [280, 164] width 186 height 7
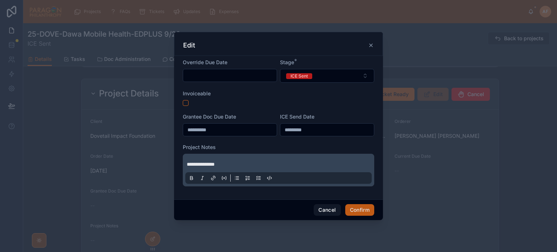
click at [354, 204] on button "Confirm" at bounding box center [359, 210] width 29 height 12
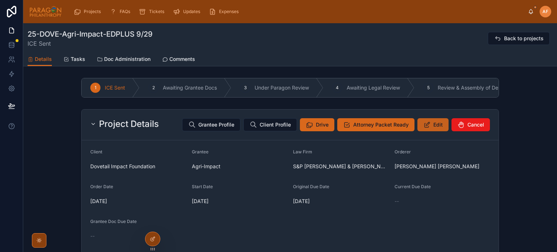
click at [434, 128] on span "Edit" at bounding box center [437, 124] width 9 height 7
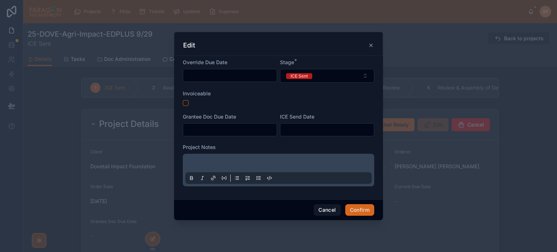
click at [219, 124] on div at bounding box center [230, 129] width 94 height 13
click at [221, 130] on input "text" at bounding box center [230, 130] width 94 height 10
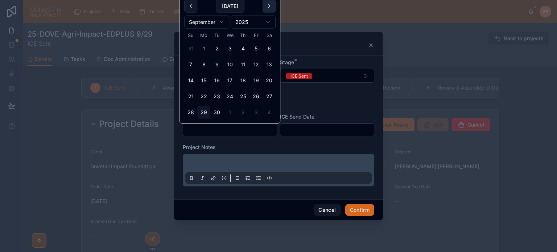
click at [271, 10] on button at bounding box center [269, 6] width 13 height 13
click at [254, 63] on button "10" at bounding box center [256, 64] width 13 height 13
type input "**********"
click at [292, 129] on input "text" at bounding box center [327, 130] width 94 height 10
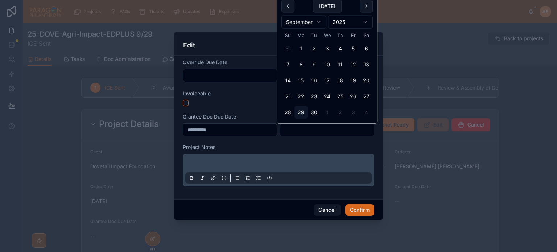
drag, startPoint x: 302, startPoint y: 111, endPoint x: 268, endPoint y: 163, distance: 62.1
click at [302, 111] on button "29" at bounding box center [300, 112] width 13 height 13
type input "*********"
click at [251, 163] on p at bounding box center [280, 164] width 186 height 7
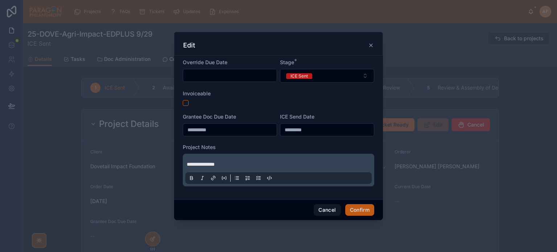
click at [371, 211] on button "Confirm" at bounding box center [359, 210] width 29 height 12
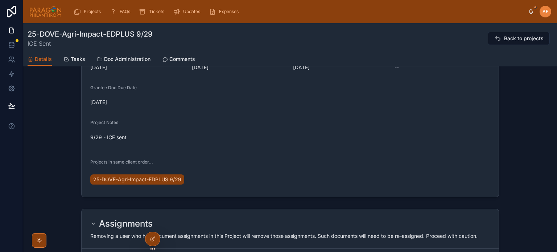
scroll to position [109, 0]
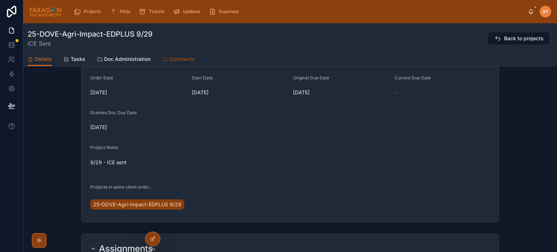
click at [182, 59] on span "Comments" at bounding box center [182, 58] width 26 height 7
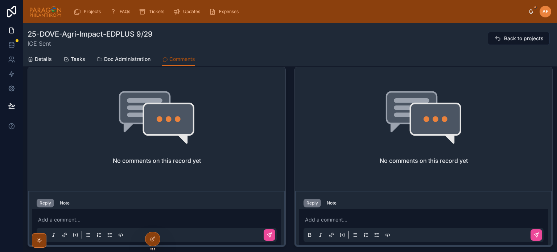
scroll to position [290, 0]
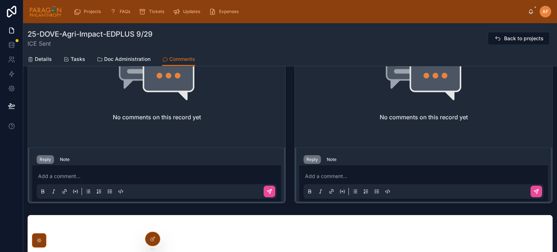
click at [336, 175] on p at bounding box center [425, 176] width 240 height 7
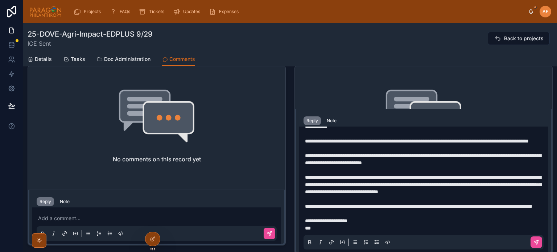
click at [344, 132] on p at bounding box center [425, 133] width 240 height 7
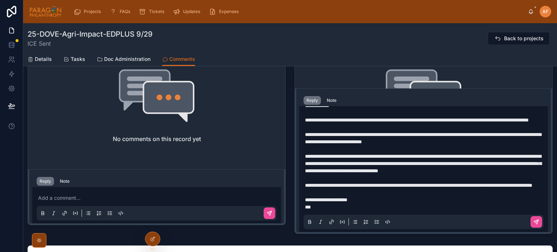
scroll to position [284, 0]
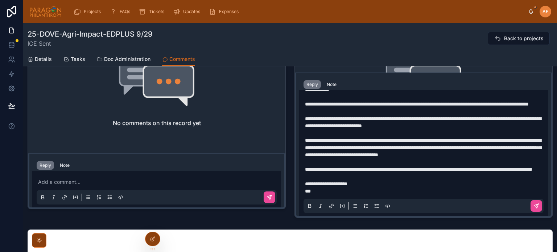
click at [454, 181] on p "**********" at bounding box center [425, 183] width 240 height 7
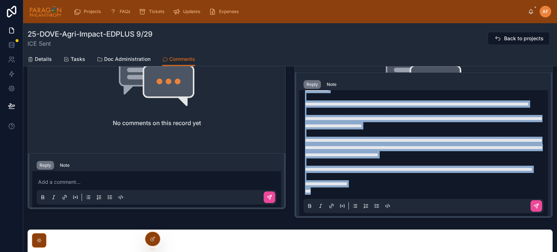
copy div "**********"
click at [531, 208] on button at bounding box center [537, 206] width 12 height 12
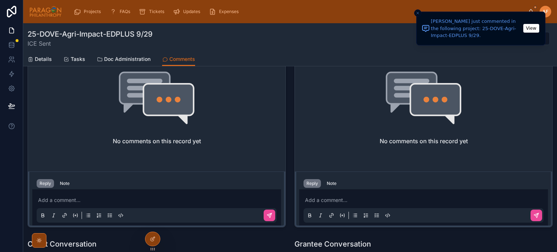
scroll to position [0, 0]
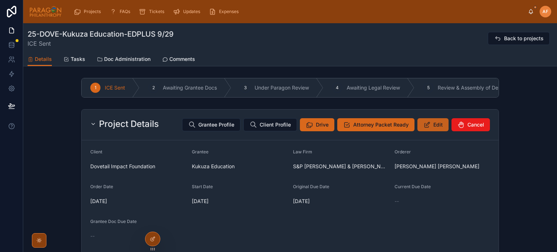
click at [423, 127] on icon at bounding box center [427, 124] width 8 height 7
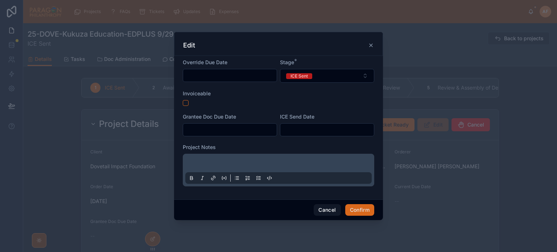
click at [200, 128] on input "text" at bounding box center [230, 130] width 94 height 10
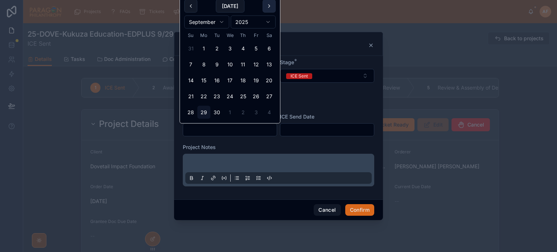
click at [269, 7] on button at bounding box center [269, 6] width 13 height 13
click at [253, 65] on button "10" at bounding box center [256, 64] width 13 height 13
type input "**********"
click at [319, 123] on div "ICE Send Date" at bounding box center [327, 124] width 94 height 23
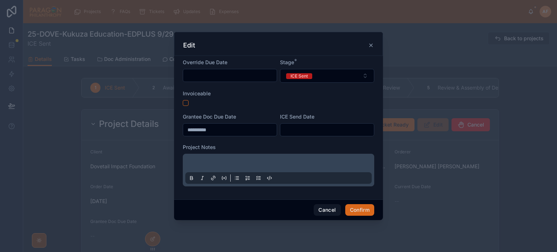
click at [318, 128] on input "text" at bounding box center [327, 130] width 94 height 10
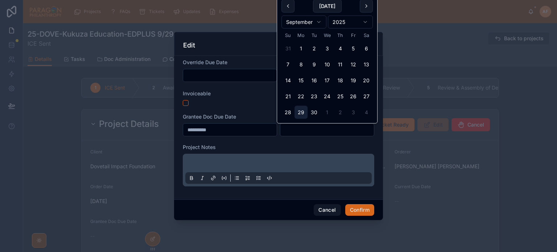
click at [306, 111] on button "29" at bounding box center [300, 112] width 13 height 13
type input "*********"
click at [260, 159] on div at bounding box center [278, 170] width 186 height 28
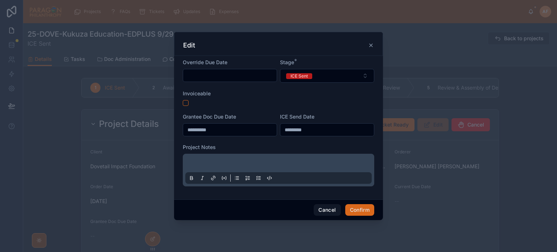
click at [260, 162] on p at bounding box center [280, 164] width 186 height 7
drag, startPoint x: 354, startPoint y: 210, endPoint x: 348, endPoint y: 222, distance: 13.3
click at [353, 210] on button "Confirm" at bounding box center [359, 210] width 29 height 12
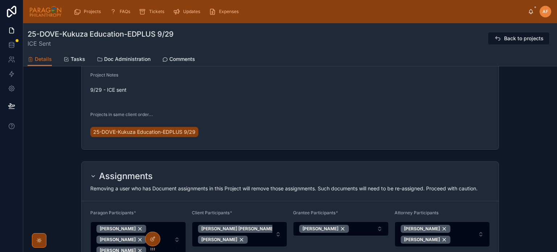
scroll to position [290, 0]
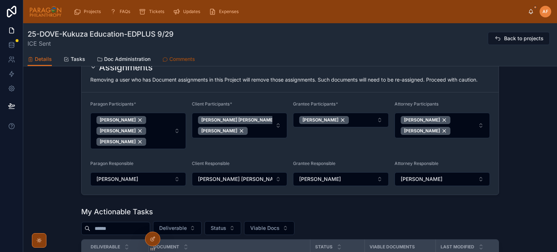
click at [180, 58] on span "Comments" at bounding box center [182, 58] width 26 height 7
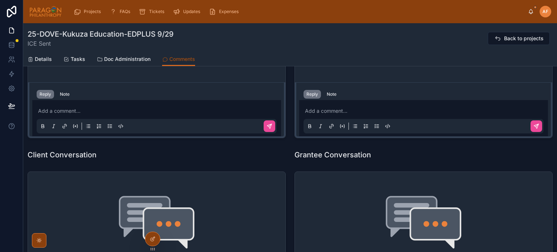
scroll to position [290, 0]
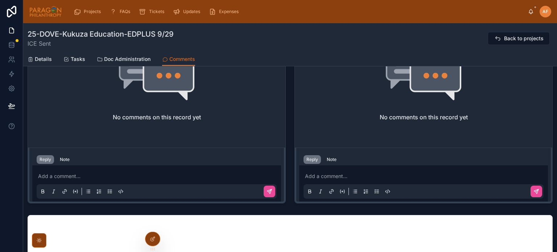
click at [340, 169] on div "Add a comment..." at bounding box center [424, 183] width 240 height 30
drag, startPoint x: 340, startPoint y: 182, endPoint x: 334, endPoint y: 172, distance: 11.3
click at [340, 178] on div "Add a comment..." at bounding box center [424, 183] width 240 height 30
click at [333, 171] on div "Add a comment..." at bounding box center [424, 183] width 240 height 30
click at [335, 174] on p at bounding box center [425, 176] width 240 height 7
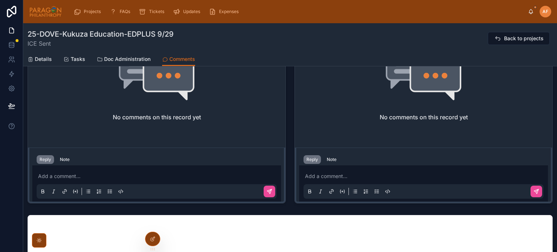
scroll to position [248, 0]
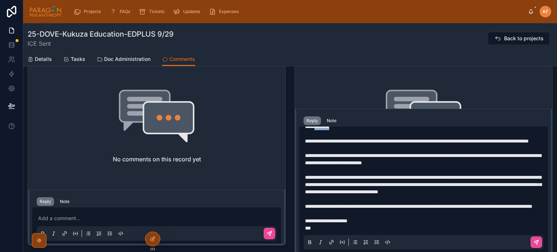
drag, startPoint x: 340, startPoint y: 126, endPoint x: 317, endPoint y: 126, distance: 23.2
click at [317, 126] on p "**********" at bounding box center [425, 126] width 240 height 7
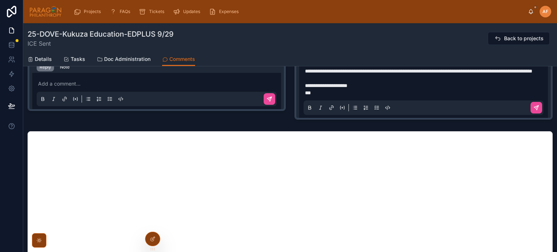
scroll to position [284, 0]
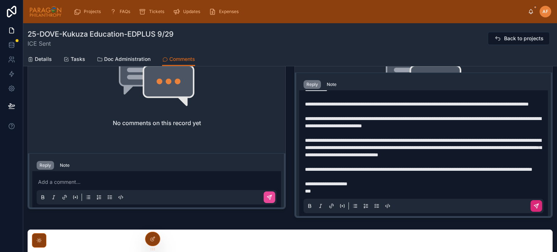
click at [533, 207] on icon at bounding box center [536, 206] width 6 height 6
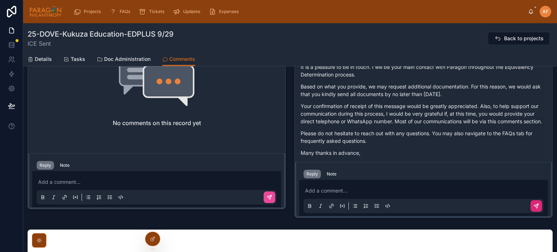
scroll to position [28, 0]
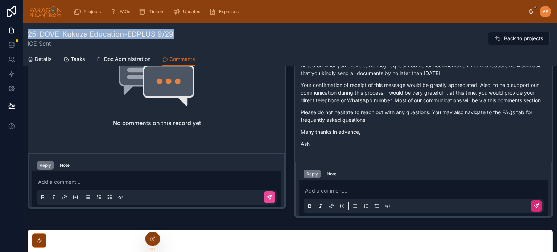
drag, startPoint x: 178, startPoint y: 35, endPoint x: 28, endPoint y: 30, distance: 150.9
click at [28, 30] on div "25-DOVE-Kukuza Education-EDPLUS 9/29 ICE Sent Back to projects" at bounding box center [290, 38] width 525 height 19
copy h1 "25-DOVE-Kukuza Education-EDPLUS 9/29"
